Goal: Find specific page/section

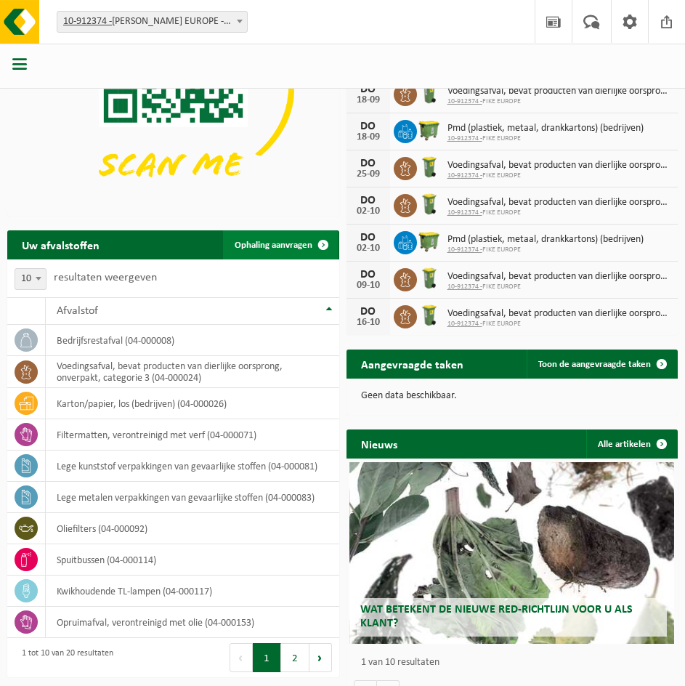
scroll to position [193, 0]
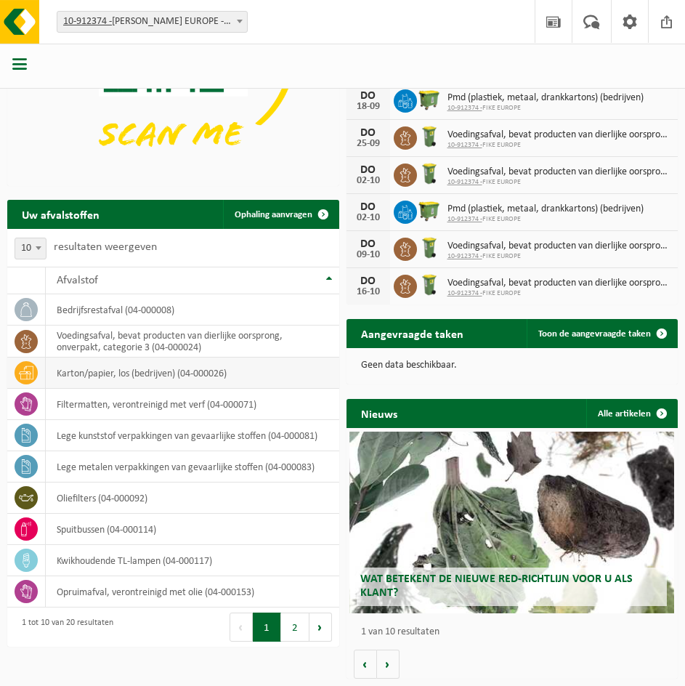
click at [158, 379] on td "karton/papier, los (bedrijven) (04-000026)" at bounding box center [192, 372] width 293 height 31
click at [27, 375] on icon at bounding box center [26, 372] width 15 height 13
click at [102, 372] on td "karton/papier, los (bedrijven) (04-000026)" at bounding box center [192, 372] width 293 height 31
click at [297, 631] on button "2" at bounding box center [295, 626] width 28 height 29
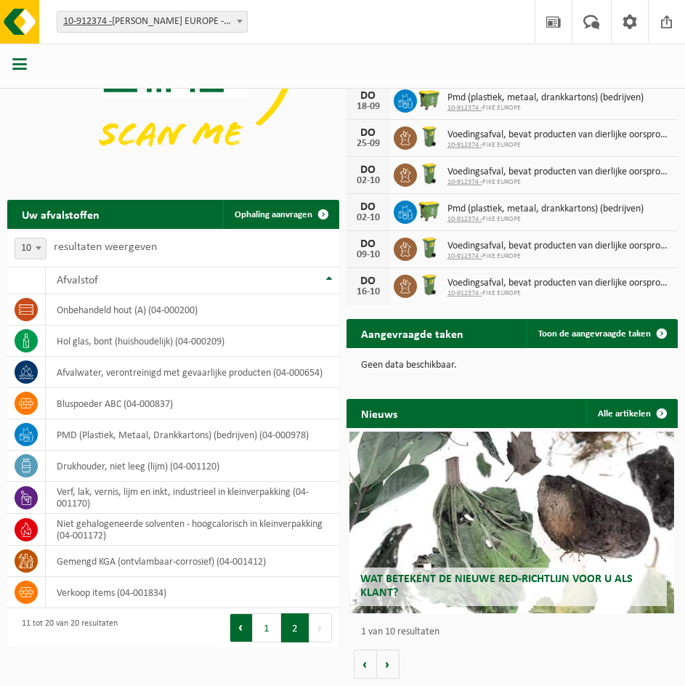
click at [248, 624] on button "Vorige" at bounding box center [241, 627] width 23 height 29
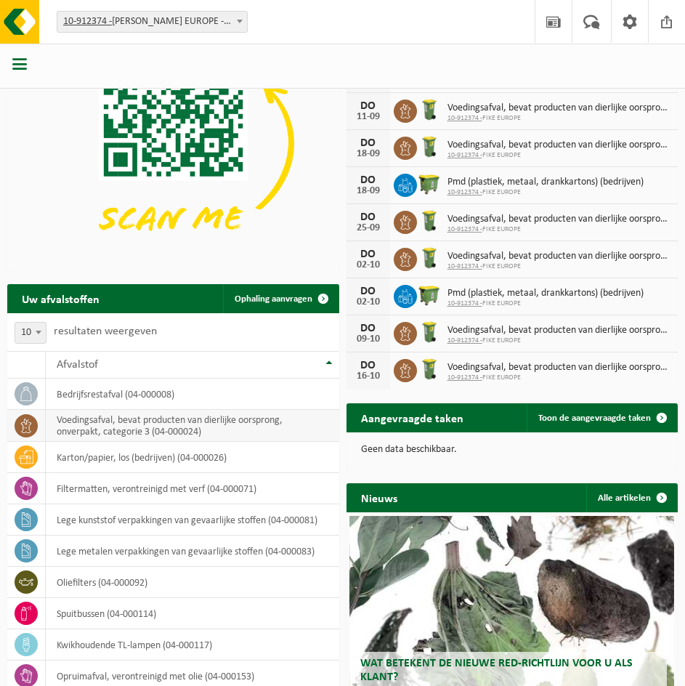
scroll to position [145, 0]
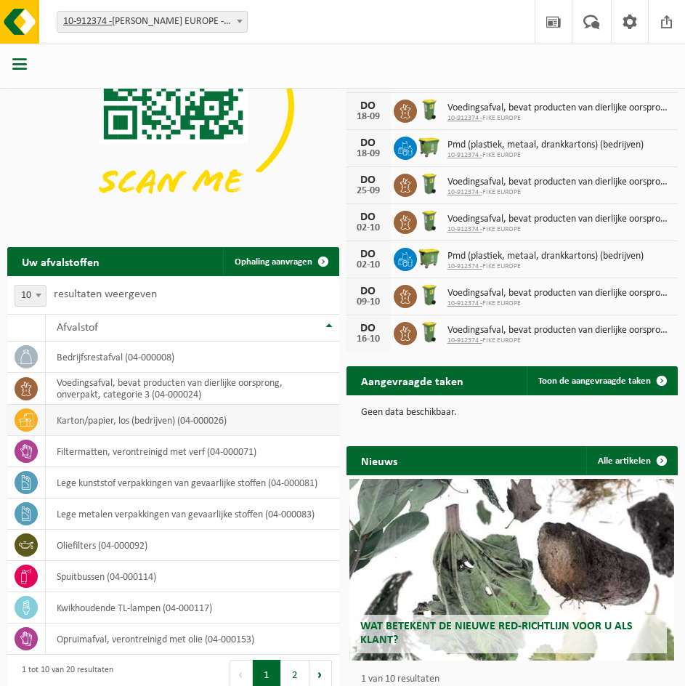
click at [177, 426] on td "karton/papier, los (bedrijven) (04-000026)" at bounding box center [192, 420] width 293 height 31
click at [372, 416] on p "Geen data beschikbaar." at bounding box center [512, 413] width 303 height 10
click at [570, 386] on span "Toon de aangevraagde taken" at bounding box center [594, 380] width 113 height 9
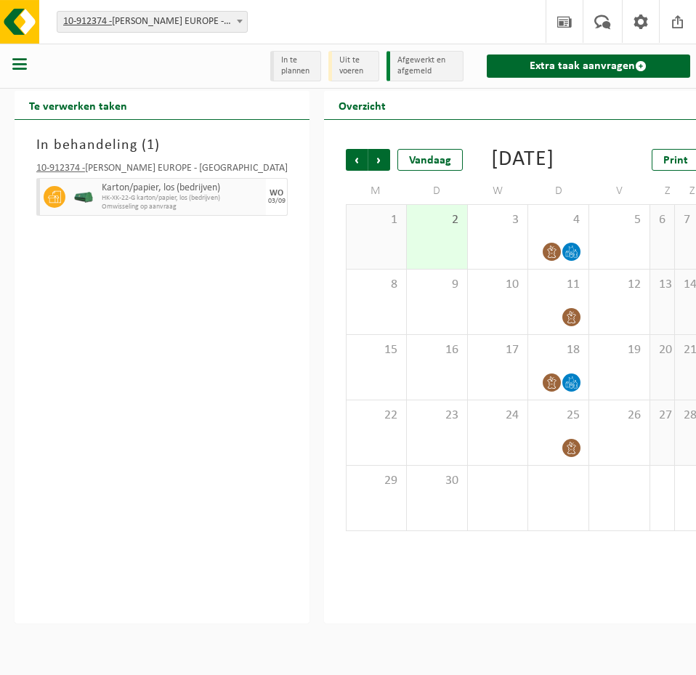
click at [65, 200] on div at bounding box center [52, 197] width 33 height 38
click at [54, 198] on icon at bounding box center [54, 196] width 13 height 13
